Goal: Task Accomplishment & Management: Use online tool/utility

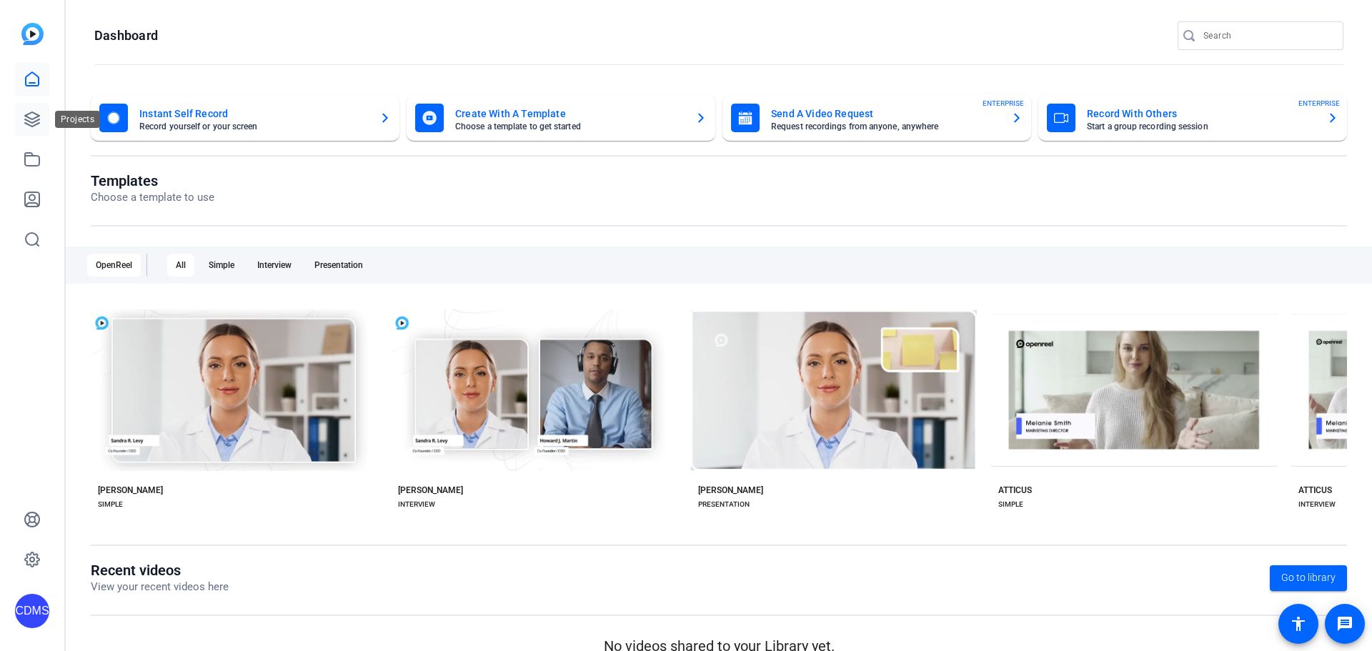
click at [26, 116] on icon at bounding box center [32, 119] width 14 height 14
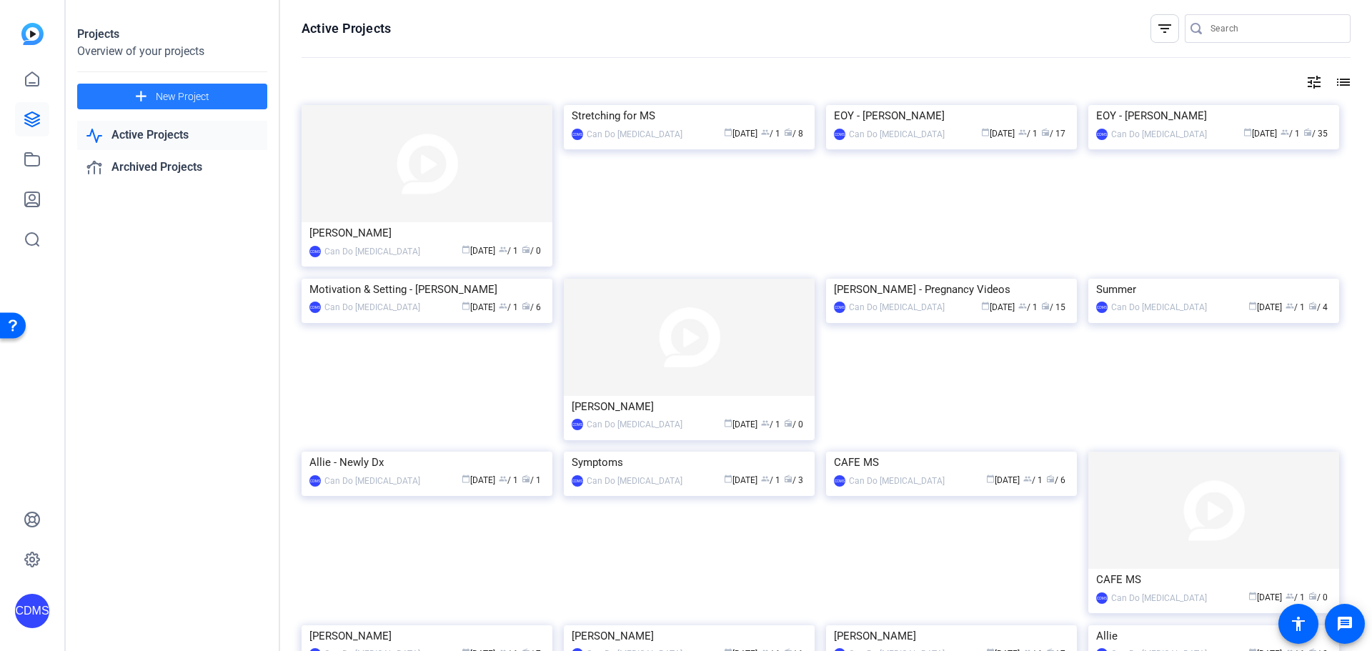
click at [155, 86] on span at bounding box center [172, 96] width 190 height 34
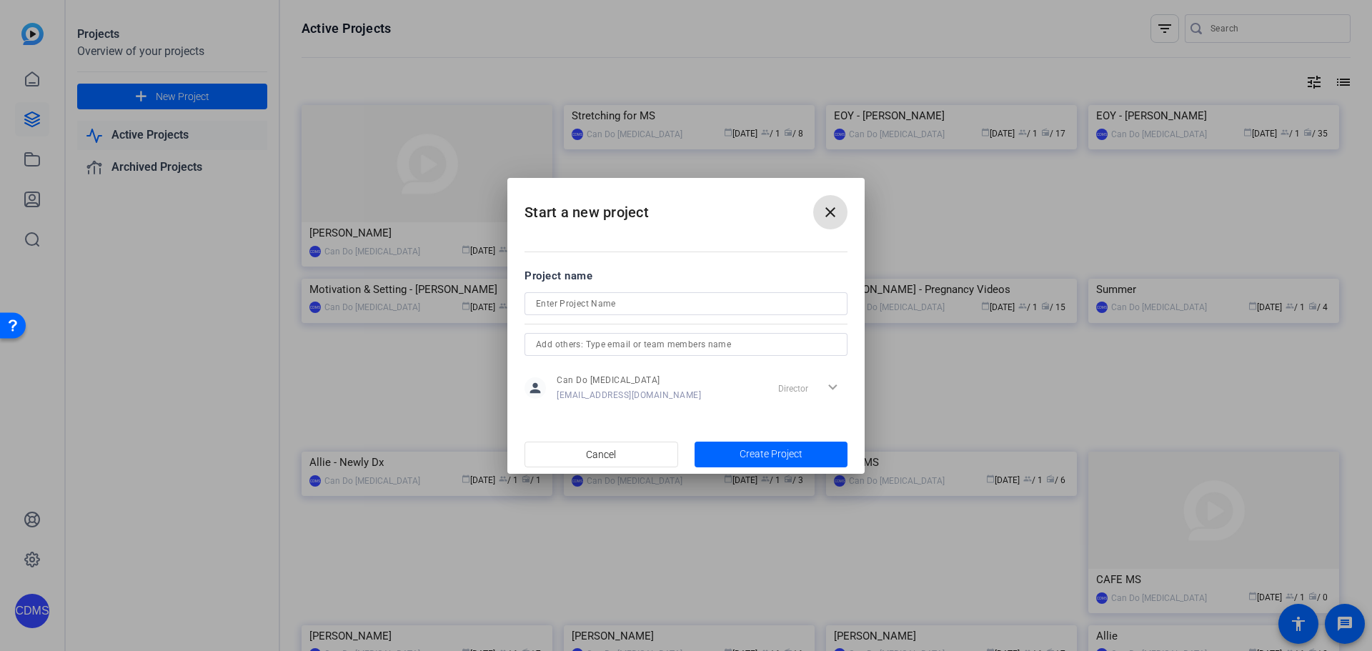
click at [660, 315] on div at bounding box center [686, 323] width 323 height 16
click at [666, 307] on input at bounding box center [686, 303] width 300 height 17
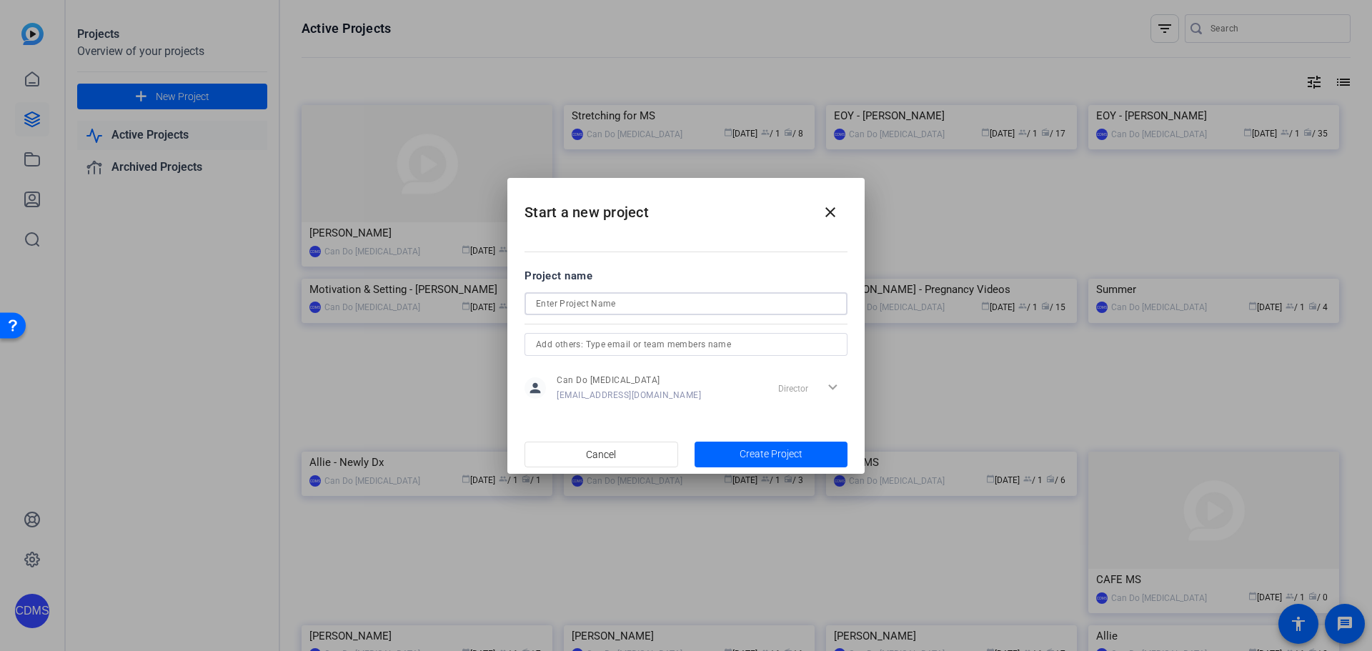
click at [666, 307] on input at bounding box center [686, 303] width 300 height 17
type input "A"
type input "[PERSON_NAME]"
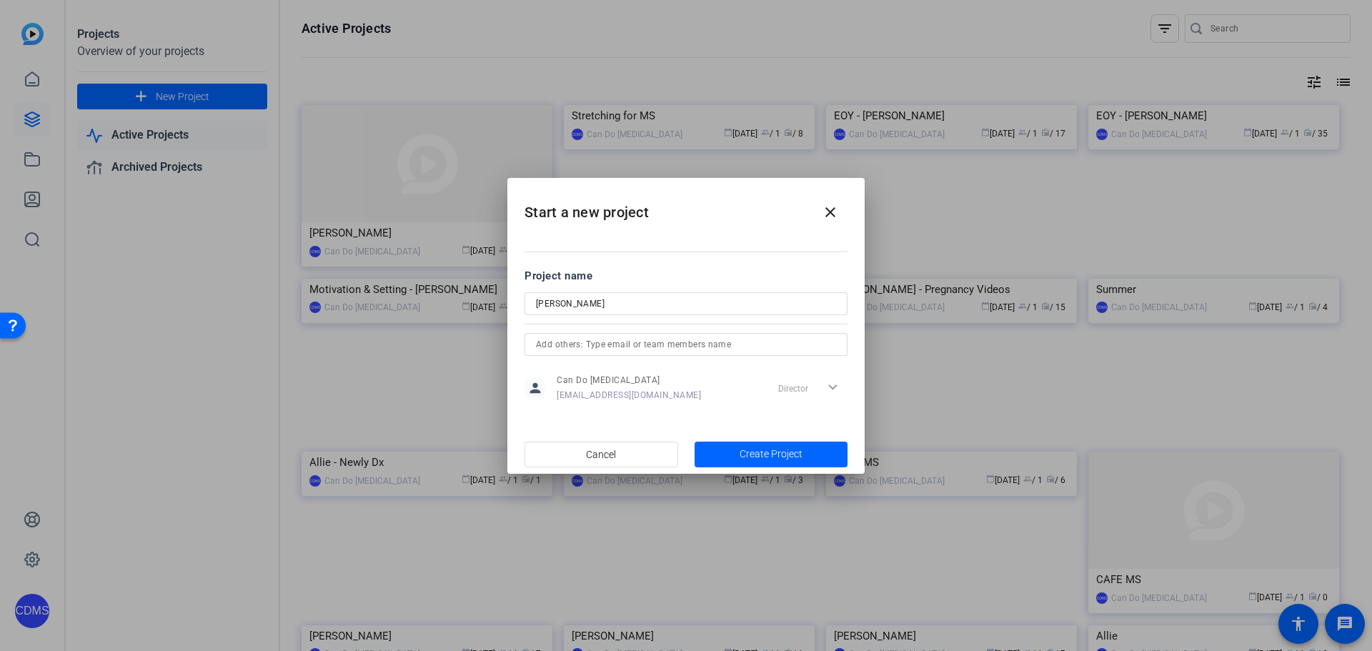
click at [657, 312] on input "[PERSON_NAME]" at bounding box center [686, 303] width 300 height 17
click at [803, 455] on span "button" at bounding box center [772, 454] width 154 height 34
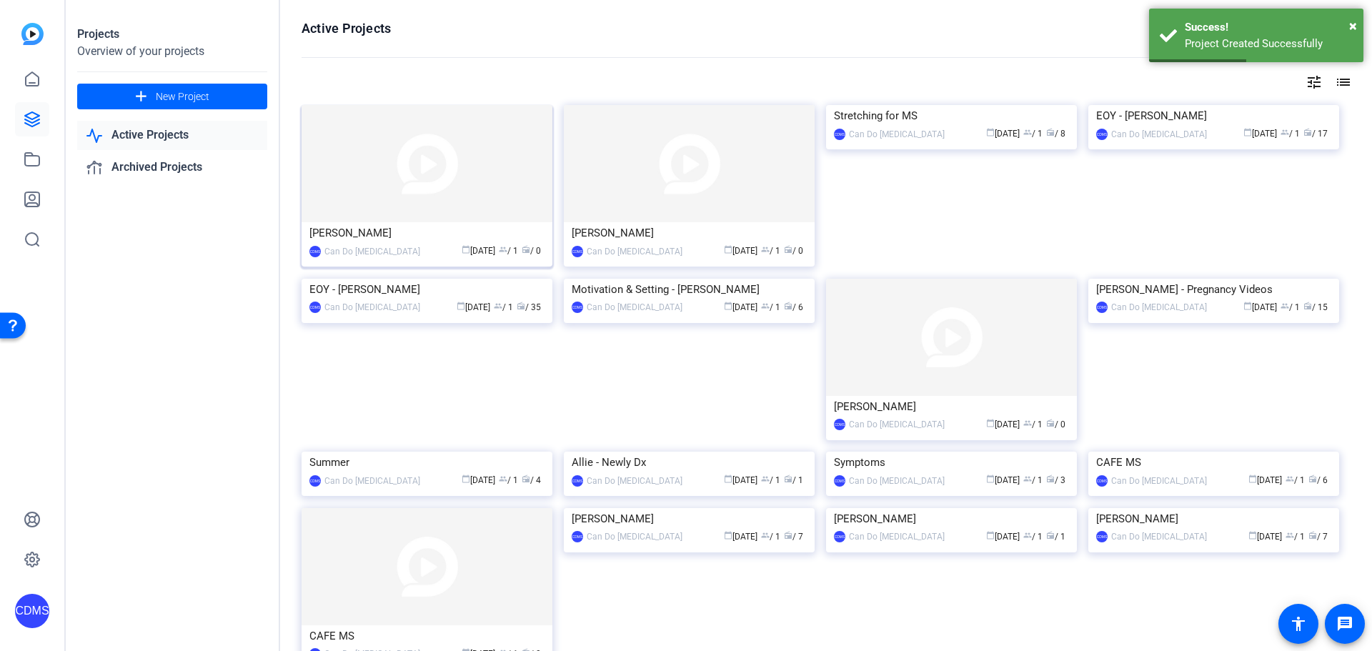
click at [343, 170] on img at bounding box center [427, 163] width 251 height 117
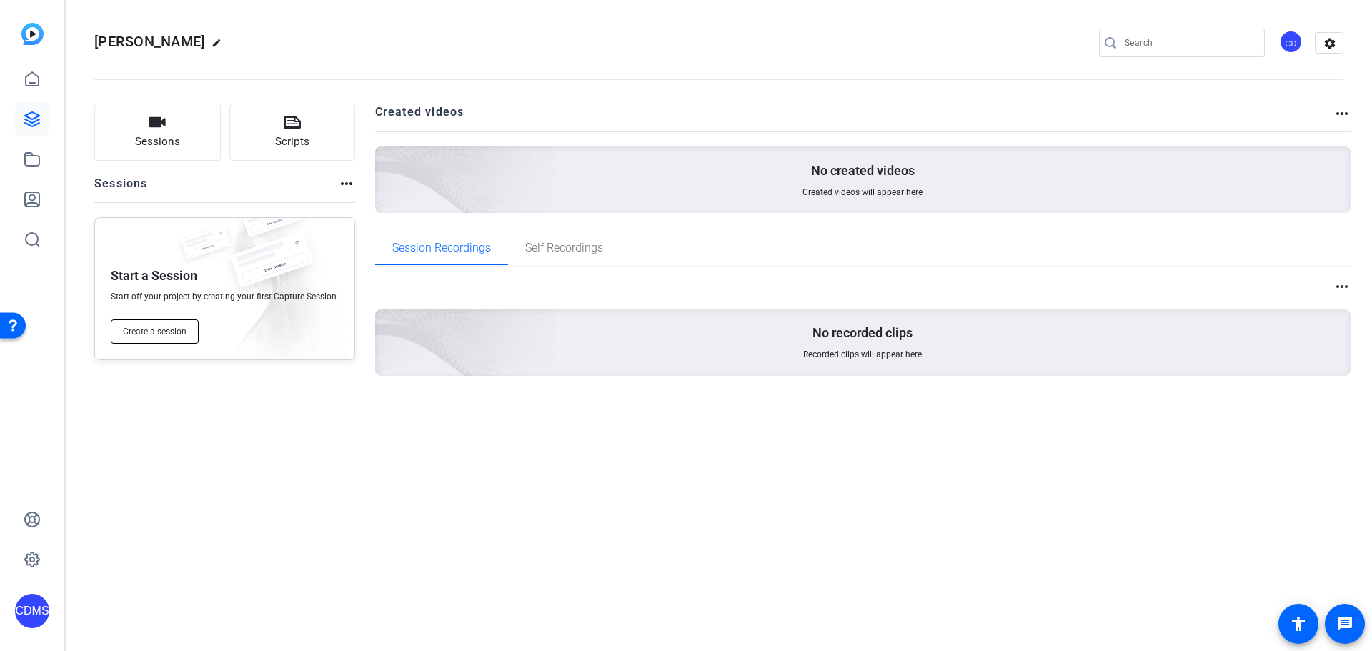
click at [172, 329] on span "Create a session" at bounding box center [155, 331] width 64 height 11
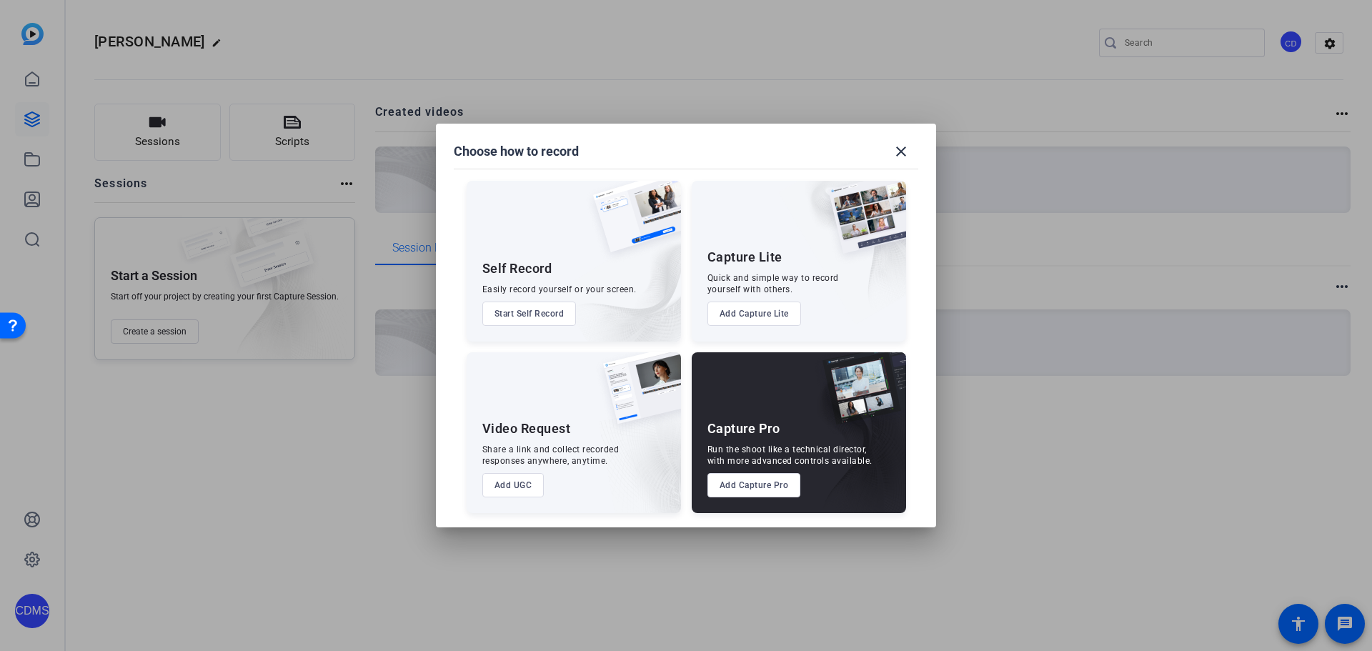
click at [745, 494] on button "Add Capture Pro" at bounding box center [755, 485] width 94 height 24
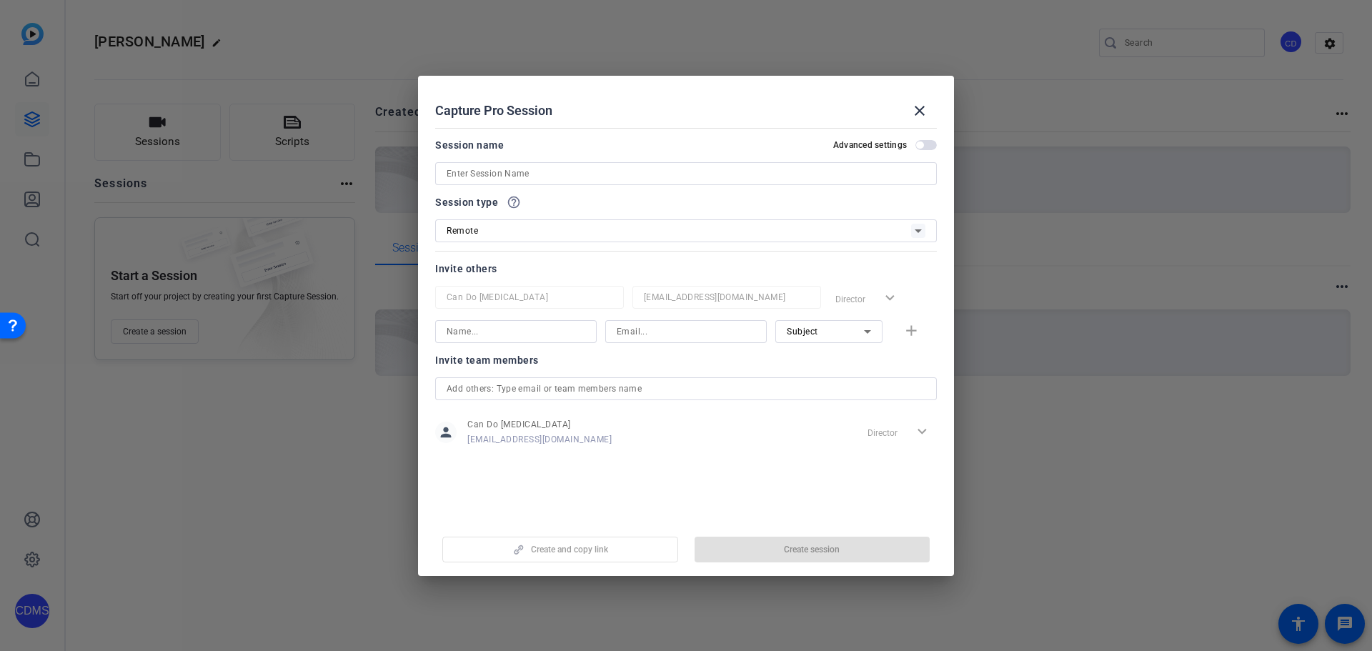
click at [784, 167] on input at bounding box center [686, 173] width 479 height 17
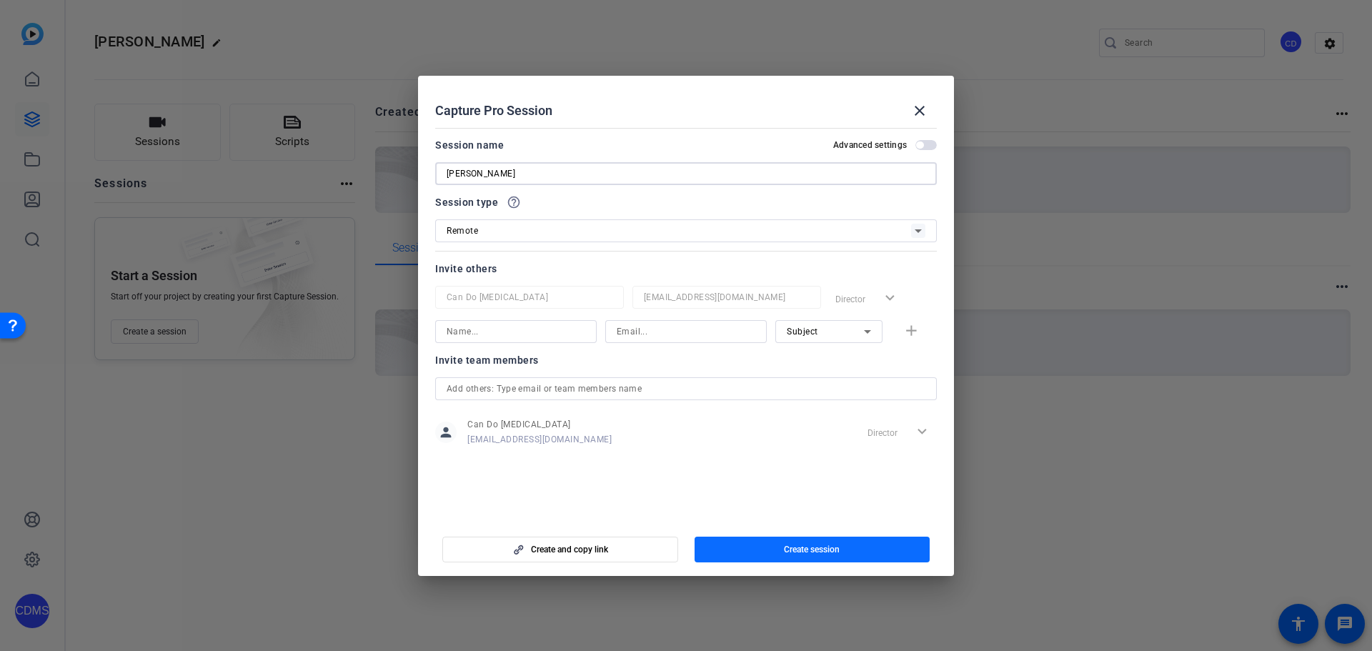
type input "[PERSON_NAME]"
click at [862, 544] on span "button" at bounding box center [813, 549] width 236 height 34
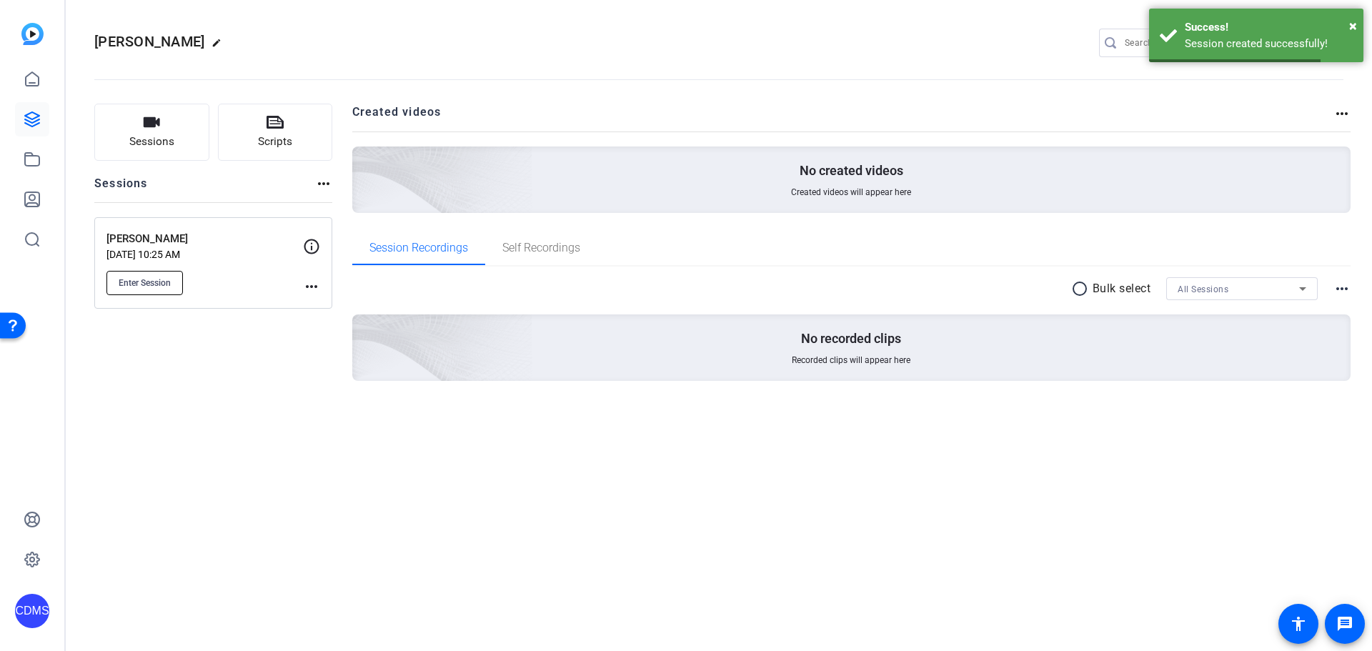
click at [157, 284] on span "Enter Session" at bounding box center [145, 282] width 52 height 11
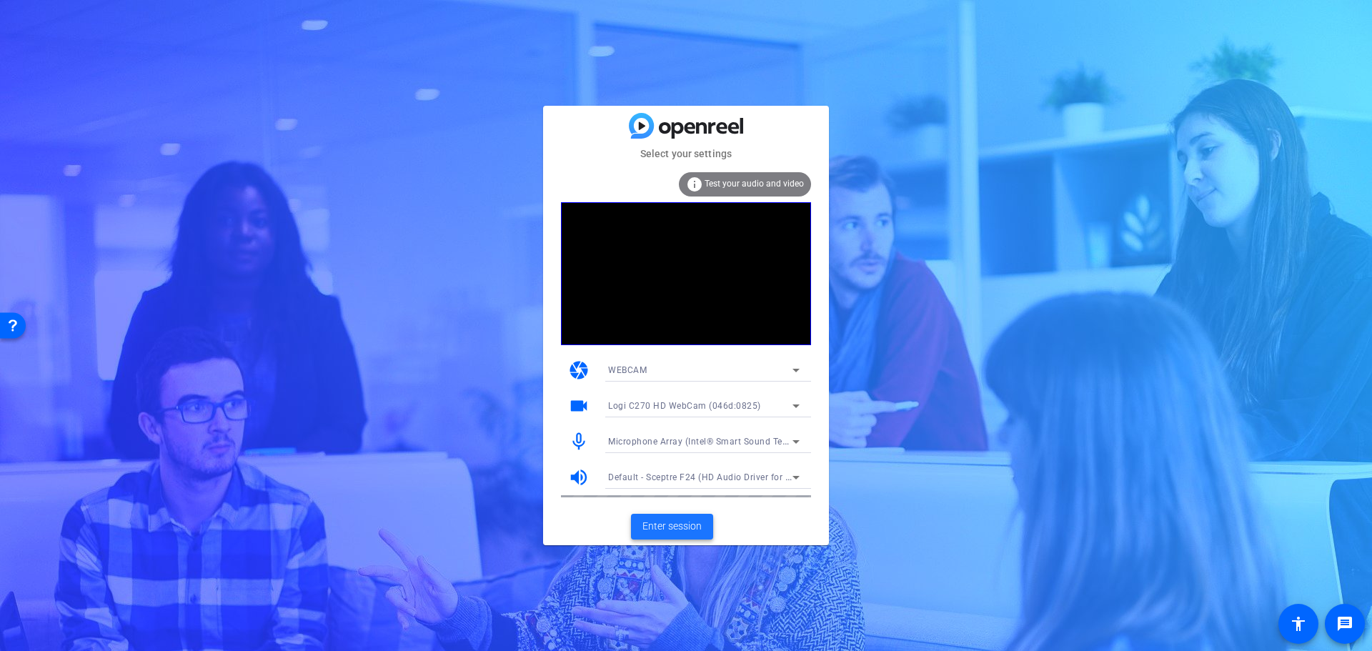
click at [685, 527] on span "Enter session" at bounding box center [672, 526] width 59 height 15
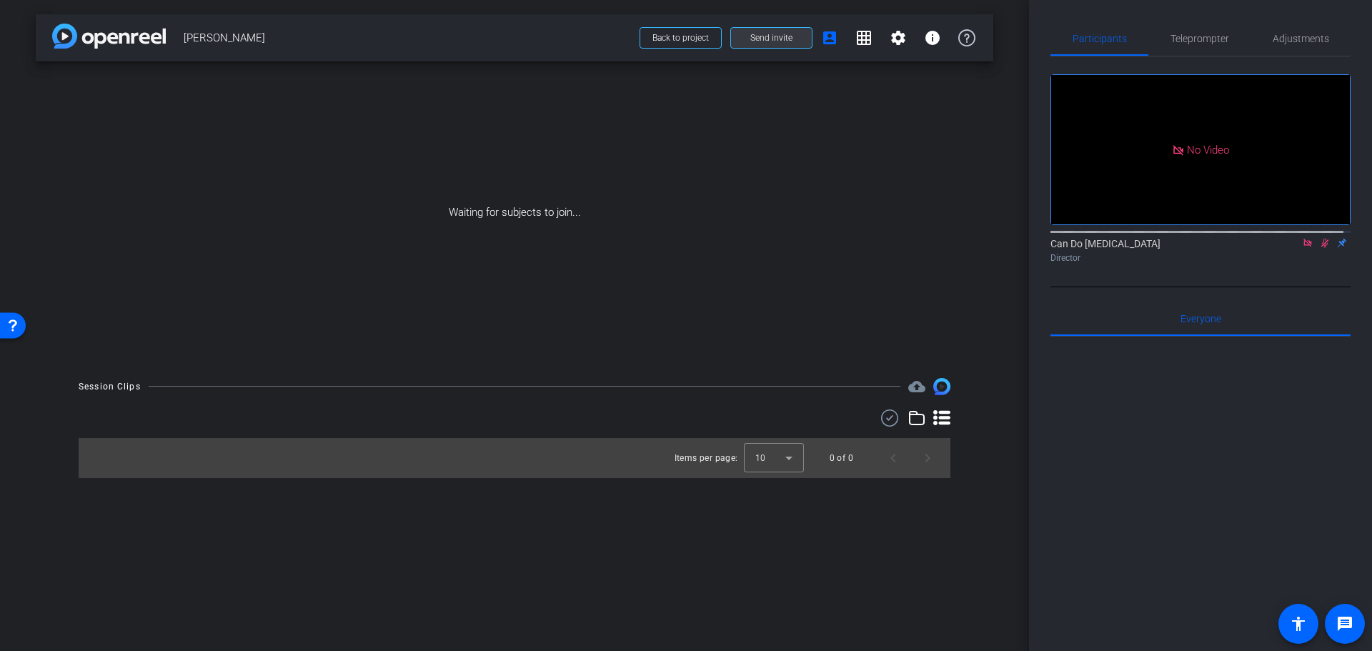
click at [758, 46] on span at bounding box center [771, 38] width 81 height 34
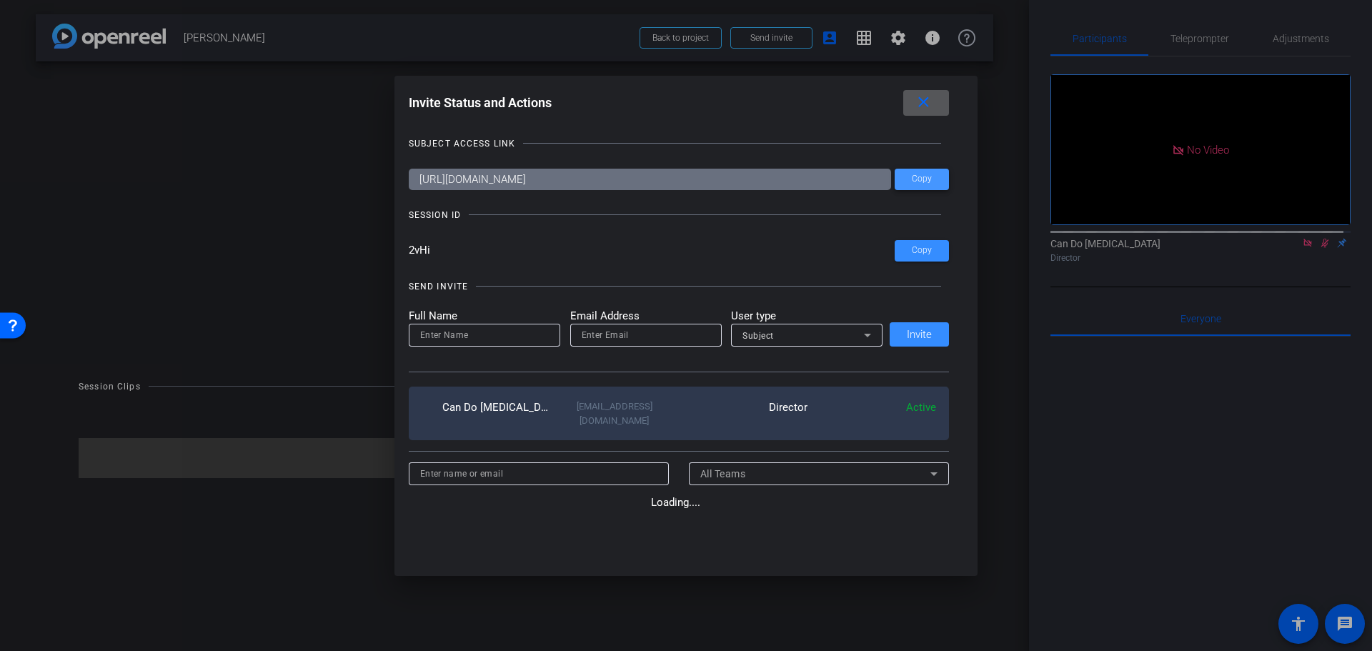
click at [926, 179] on span "Copy" at bounding box center [922, 179] width 20 height 11
click at [923, 247] on span "Copy" at bounding box center [922, 250] width 20 height 11
